Goal: Task Accomplishment & Management: Manage account settings

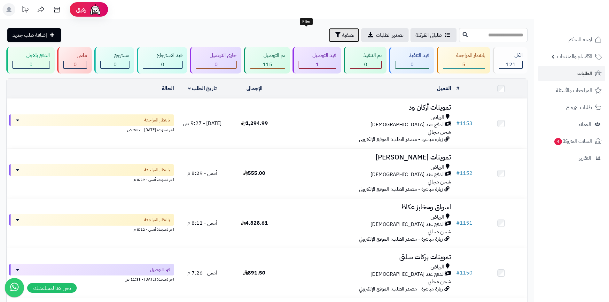
drag, startPoint x: 312, startPoint y: 36, endPoint x: 304, endPoint y: 47, distance: 13.4
click at [342, 36] on span "تصفية" at bounding box center [348, 35] width 12 height 8
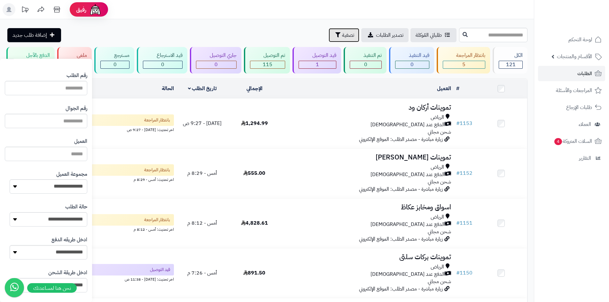
scroll to position [32, 0]
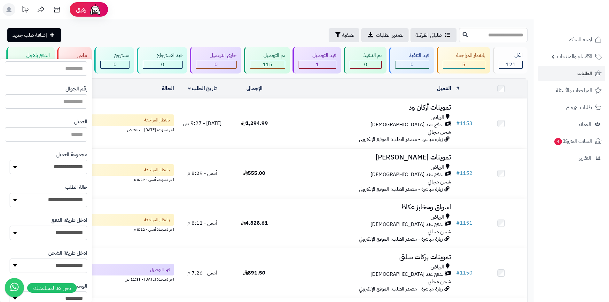
click at [67, 166] on select "**********" at bounding box center [49, 167] width 78 height 14
select select "*"
click at [10, 160] on select "**********" at bounding box center [49, 167] width 78 height 14
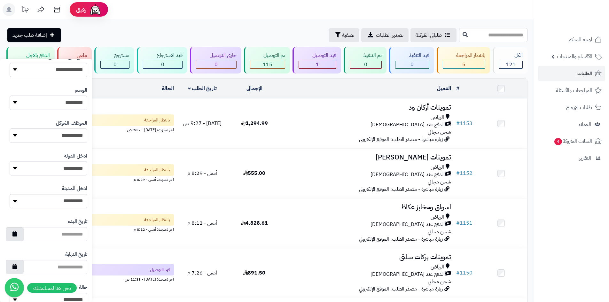
scroll to position [272, 0]
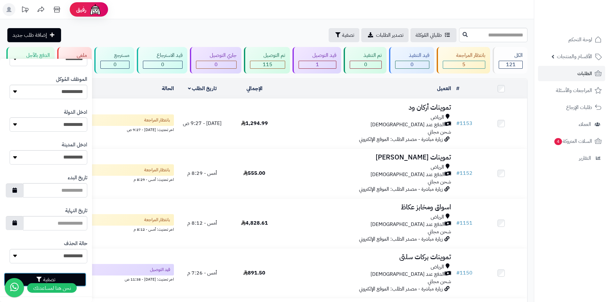
click at [82, 279] on button "تصفية" at bounding box center [45, 280] width 82 height 14
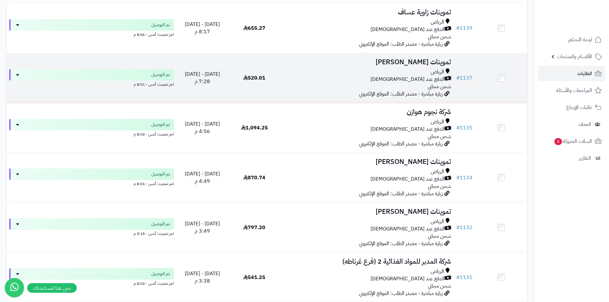
scroll to position [384, 0]
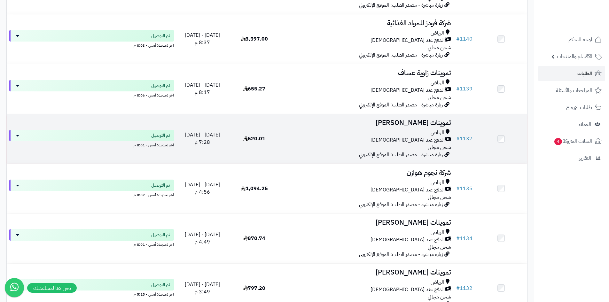
click at [407, 133] on div "الرياض" at bounding box center [367, 132] width 168 height 7
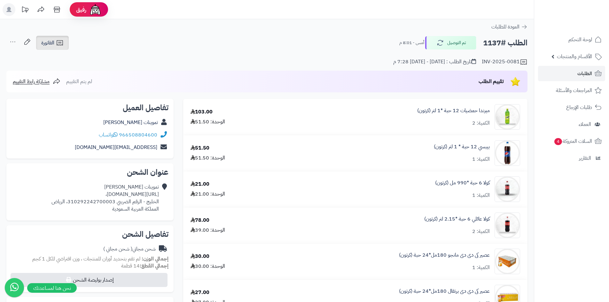
click at [52, 44] on span "الفاتورة" at bounding box center [47, 43] width 13 height 8
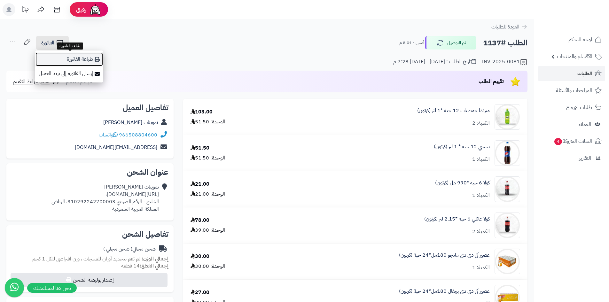
click at [83, 60] on link "طباعة الفاتورة" at bounding box center [69, 59] width 68 height 14
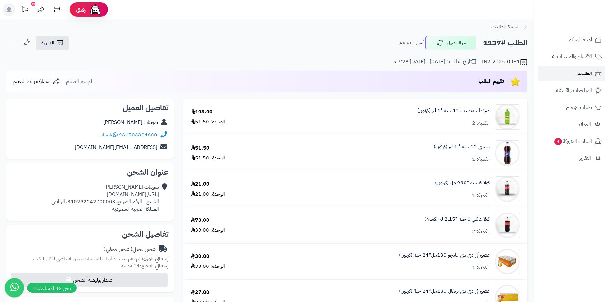
click at [563, 73] on link "الطلبات" at bounding box center [571, 73] width 67 height 15
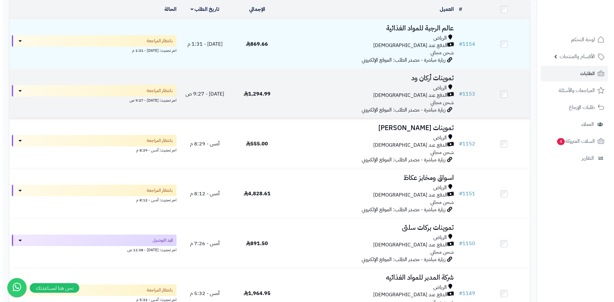
scroll to position [96, 0]
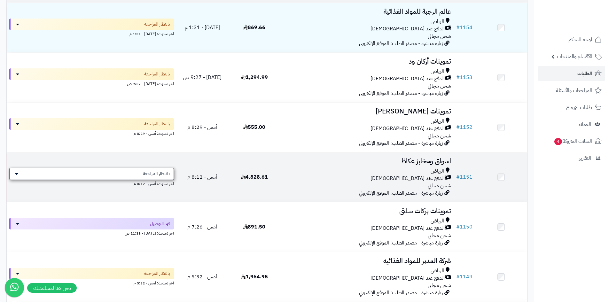
click at [164, 172] on span "بانتظار المراجعة" at bounding box center [156, 174] width 27 height 6
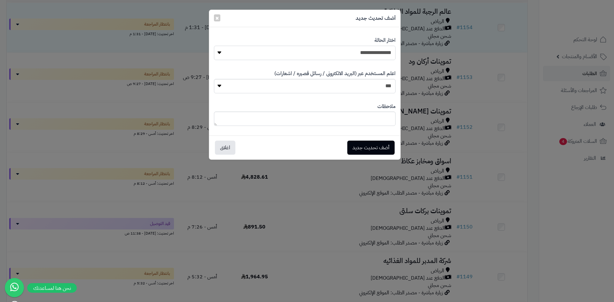
click at [334, 55] on select "**********" at bounding box center [305, 53] width 182 height 14
select select "**"
click at [214, 46] on select "**********" at bounding box center [305, 53] width 182 height 14
click at [369, 148] on button "أضف تحديث جديد" at bounding box center [370, 147] width 47 height 14
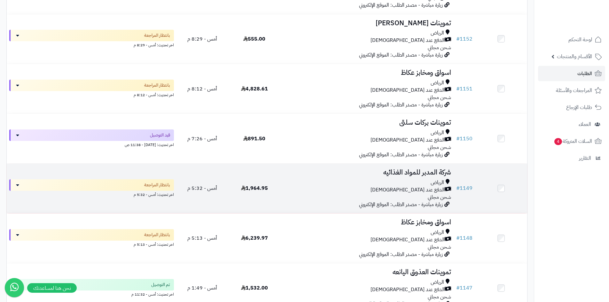
scroll to position [244, 0]
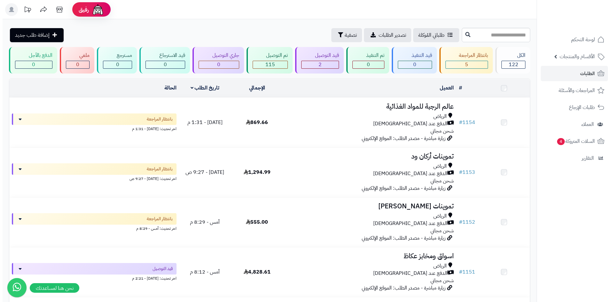
scroll to position [224, 0]
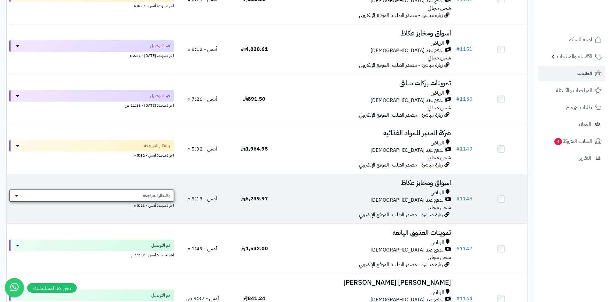
click at [170, 194] on div "بانتظار المراجعة" at bounding box center [91, 196] width 165 height 12
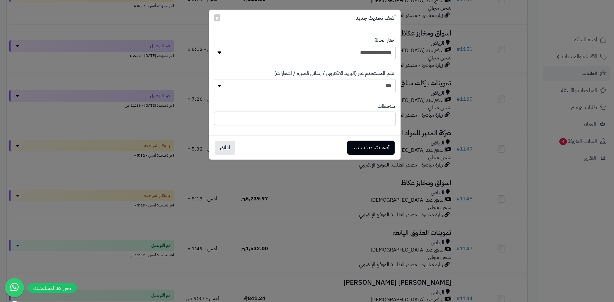
click at [333, 52] on select "**********" at bounding box center [305, 53] width 182 height 14
select select "**"
click at [214, 46] on select "**********" at bounding box center [305, 53] width 182 height 14
click at [376, 149] on button "أضف تحديث جديد" at bounding box center [370, 147] width 47 height 14
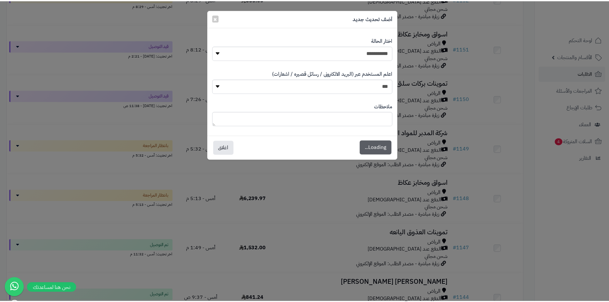
scroll to position [244, 0]
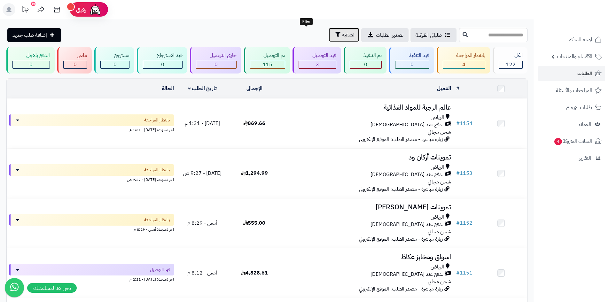
click at [342, 37] on span "تصفية" at bounding box center [348, 35] width 12 height 8
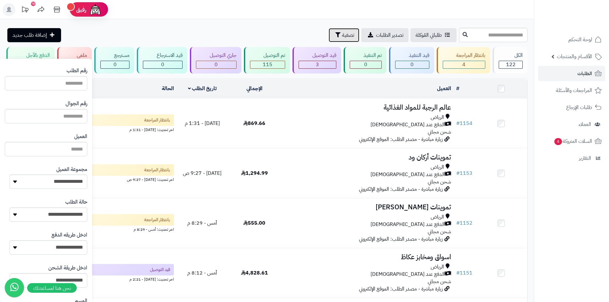
scroll to position [32, 0]
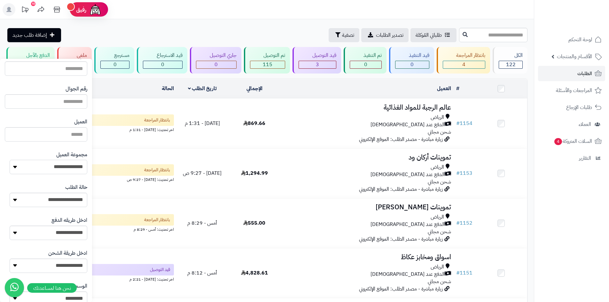
click at [64, 169] on select "**********" at bounding box center [49, 167] width 78 height 14
drag, startPoint x: 75, startPoint y: 164, endPoint x: 90, endPoint y: 163, distance: 15.0
click at [76, 164] on select "**********" at bounding box center [49, 167] width 78 height 14
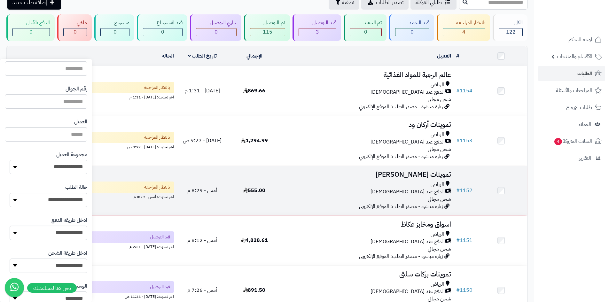
scroll to position [64, 0]
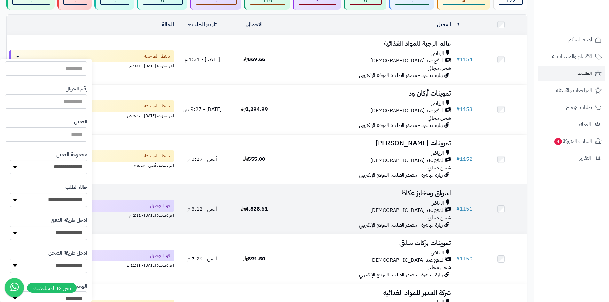
click at [385, 194] on h3 "اسواق ومخابز عكاظ" at bounding box center [367, 193] width 168 height 7
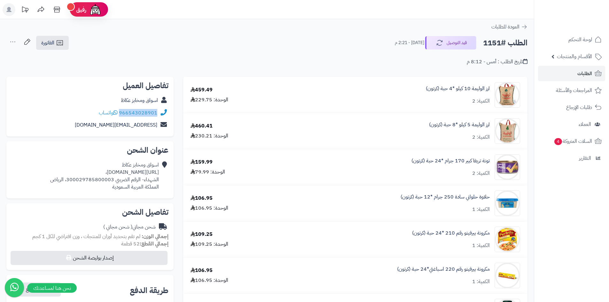
drag, startPoint x: 158, startPoint y: 112, endPoint x: 121, endPoint y: 112, distance: 37.1
click at [121, 112] on div "966543028901 واتساب" at bounding box center [90, 113] width 157 height 12
copy div "966543028901"
drag, startPoint x: 160, startPoint y: 171, endPoint x: 30, endPoint y: 172, distance: 129.8
click at [30, 172] on div "اسواق ومخابز عكاظ https://maps.app.goo.gl/RcXWv8nHUd7qAQ3Q7?g_st=ac، الشهداء- ا…" at bounding box center [90, 176] width 157 height 34
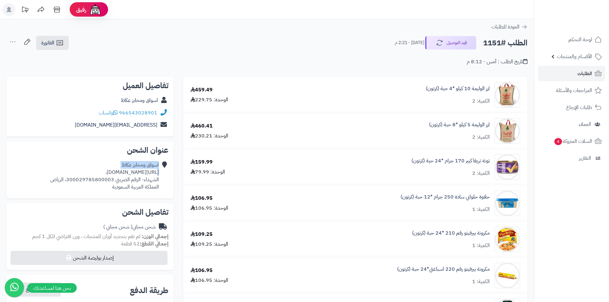
click at [160, 174] on div "اسواق ومخابز عكاظ https://maps.app.goo.gl/RcXWv8nHUd7qAQ3Q7?g_st=ac، الشهداء- ا…" at bounding box center [90, 176] width 157 height 34
drag, startPoint x: 161, startPoint y: 173, endPoint x: 6, endPoint y: 170, distance: 154.7
click at [6, 170] on div "**********" at bounding box center [90, 244] width 177 height 334
copy div "اسواق ومخابز عكاظ https://maps.app.goo.gl/RcXWv8nHUd7qAQ3Q7?g_st=ac،"
click at [159, 171] on div "اسواق ومخابز عكاظ https://maps.app.goo.gl/RcXWv8nHUd7qAQ3Q7?g_st=ac، الشهداء- ا…" at bounding box center [90, 176] width 157 height 34
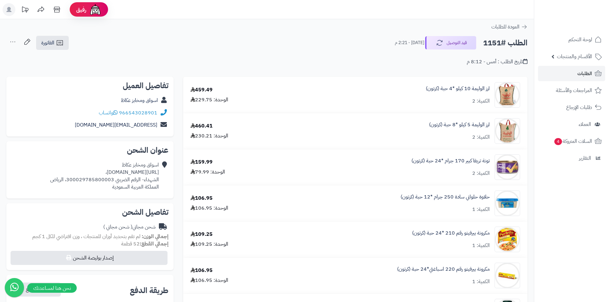
click at [161, 172] on icon at bounding box center [163, 175] width 6 height 29
drag, startPoint x: 160, startPoint y: 172, endPoint x: 18, endPoint y: 170, distance: 142.9
click at [18, 170] on div "اسواق ومخابز عكاظ https://maps.app.goo.gl/RcXWv8nHUd7qAQ3Q7?g_st=ac، الشهداء- ا…" at bounding box center [90, 176] width 157 height 34
copy div "اسواق ومخابز عكاظ https://maps.app.goo.gl/RcXWv8nHUd7qAQ3Q7?g_st=ac،"
click at [576, 72] on link "الطلبات" at bounding box center [571, 73] width 67 height 15
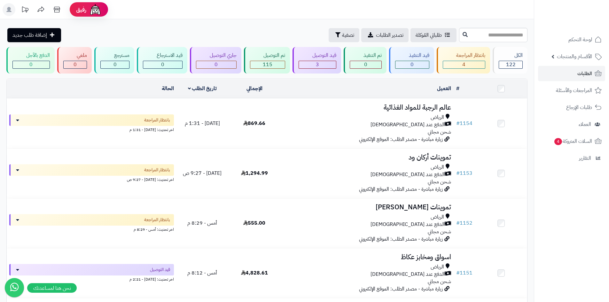
click at [342, 36] on span "تصفية" at bounding box center [348, 35] width 12 height 8
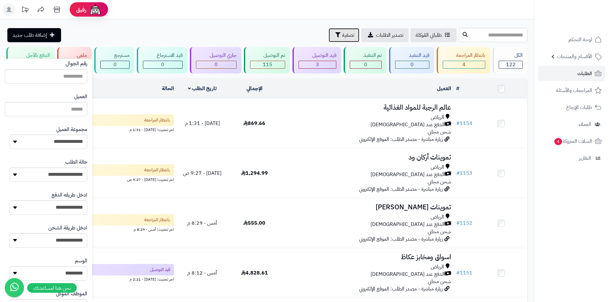
scroll to position [64, 0]
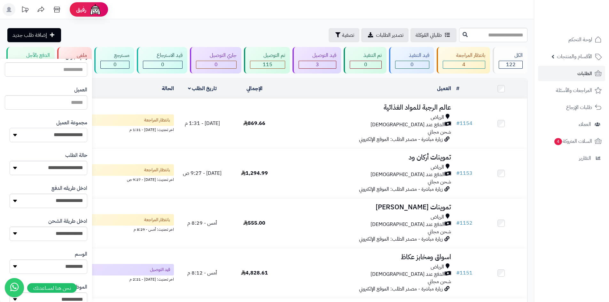
click at [66, 133] on select "**********" at bounding box center [49, 135] width 78 height 14
select select "*"
click at [10, 128] on select "**********" at bounding box center [49, 135] width 78 height 14
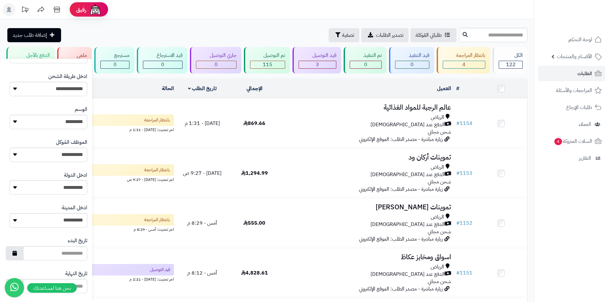
scroll to position [272, 0]
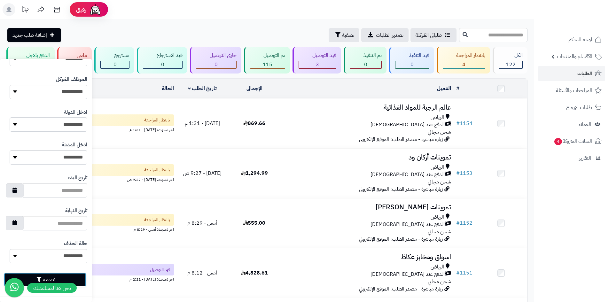
click at [84, 282] on button "تصفية" at bounding box center [45, 280] width 82 height 14
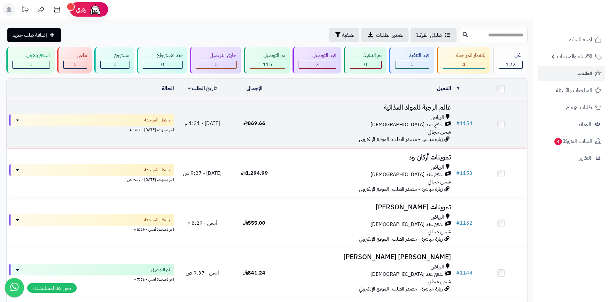
click at [370, 119] on div "الرياض" at bounding box center [367, 117] width 168 height 7
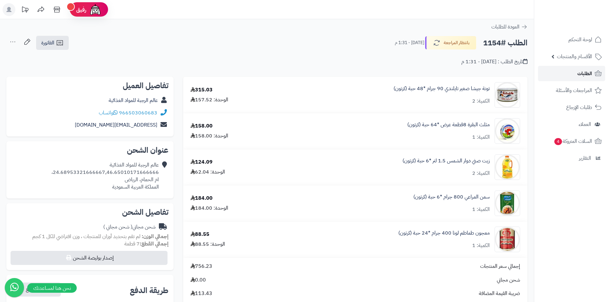
click at [579, 74] on span "الطلبات" at bounding box center [584, 73] width 15 height 9
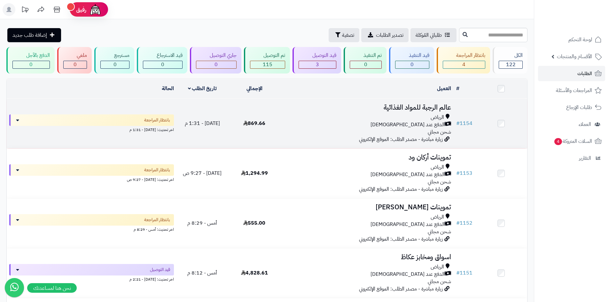
click at [282, 120] on td "عالم الرجبة للمواد الغذائية الرياض الدفع عند الاستلام شحن مجاني زيارة مباشرة - …" at bounding box center [366, 124] width 173 height 50
click at [314, 111] on td "عالم الرجبة للمواد الغذائية الرياض الدفع عند الاستلام شحن مجاني زيارة مباشرة - …" at bounding box center [366, 124] width 173 height 50
click at [301, 117] on div "الرياض" at bounding box center [367, 117] width 168 height 7
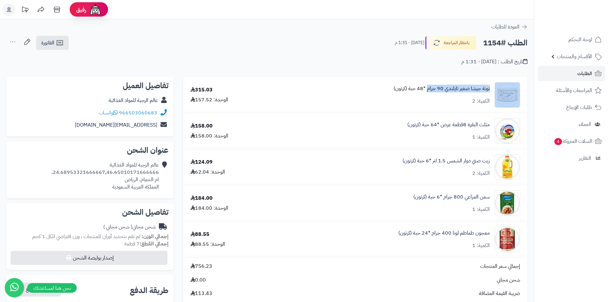
drag, startPoint x: 492, startPoint y: 88, endPoint x: 428, endPoint y: 91, distance: 64.0
click at [428, 91] on div "تونة جيشا صغير تايلندي 90 جرام *48 حبة (كرتون) الكمية: 2" at bounding box center [402, 95] width 246 height 26
copy div "تونة جيشا صغير تايلندي 90 جرام"
drag, startPoint x: 490, startPoint y: 124, endPoint x: 442, endPoint y: 125, distance: 48.3
click at [442, 108] on div "مثلث البقرة 8قطعة عرض *64 حبة (كرتون) الكمية: 1" at bounding box center [402, 95] width 246 height 26
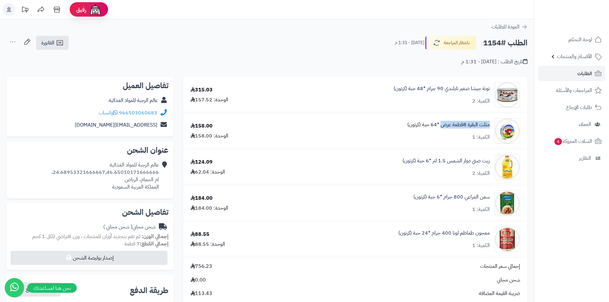
copy link "مثلث البقرة 8قطعة عرض"
drag, startPoint x: 490, startPoint y: 160, endPoint x: 433, endPoint y: 160, distance: 57.2
click at [433, 108] on div "زيت صني دوار الشمس 1.5 لتر *6 حبة (كرتون) الكمية: 2" at bounding box center [402, 95] width 246 height 26
click at [433, 160] on link "زيت صني دوار الشمس 1.5 لتر *6 حبة (كرتون)" at bounding box center [445, 160] width 87 height 7
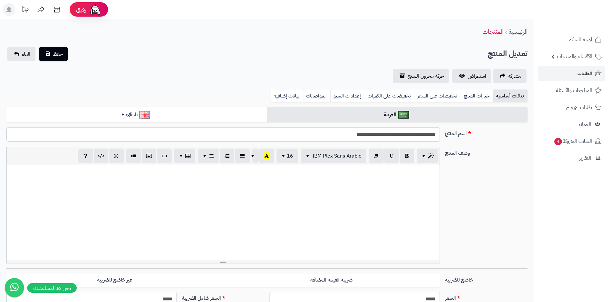
scroll to position [283, 0]
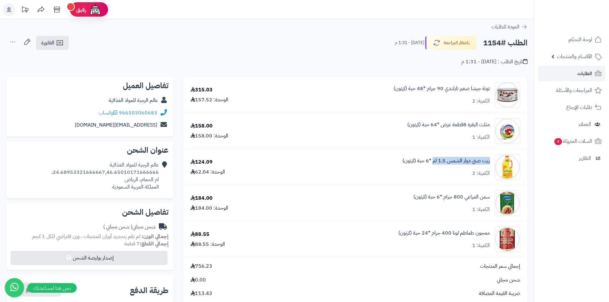
drag, startPoint x: 492, startPoint y: 160, endPoint x: 432, endPoint y: 161, distance: 59.5
click at [432, 108] on div "زيت صني دوار الشمس 1.5 لتر *6 حبة (كرتون) الكمية: 2" at bounding box center [402, 95] width 246 height 26
copy link "زيت صني دوار الشمس 1.5 لتر"
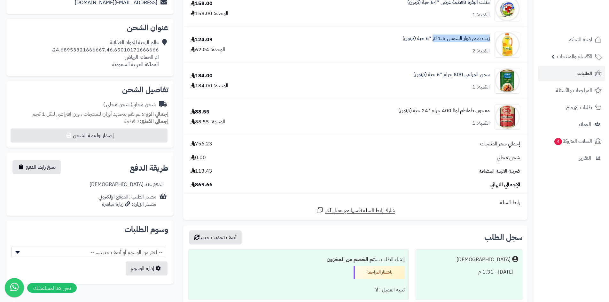
scroll to position [128, 0]
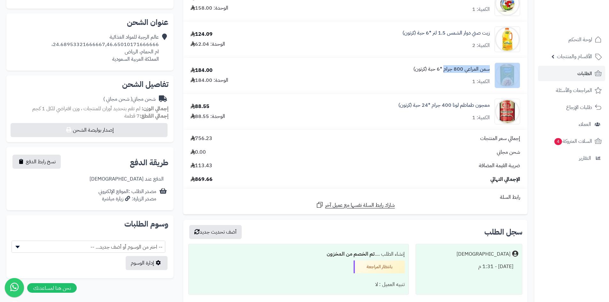
drag, startPoint x: 492, startPoint y: 69, endPoint x: 445, endPoint y: 70, distance: 46.7
copy div "سمن المراعي 800 جرام"
drag, startPoint x: 490, startPoint y: 103, endPoint x: 432, endPoint y: 105, distance: 58.5
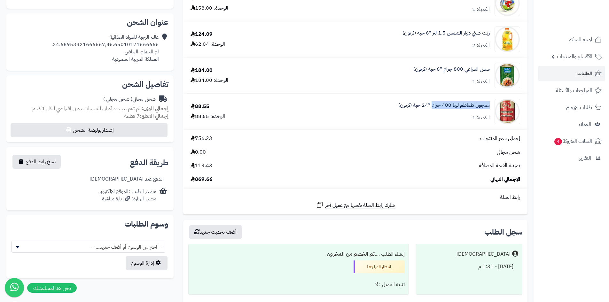
copy link "معجون طماطم لونا 400 جرام"
